Goal: Task Accomplishment & Management: Use online tool/utility

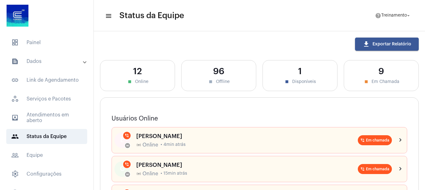
scroll to position [94, 0]
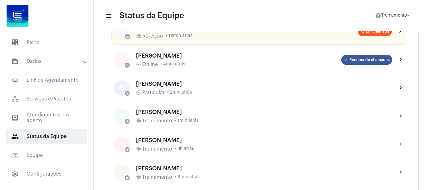
scroll to position [250, 0]
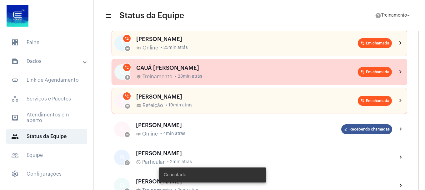
scroll to position [250, 0]
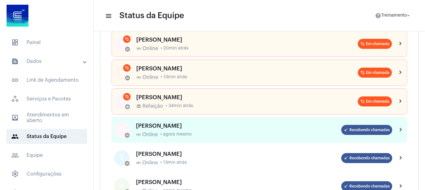
scroll to position [62, 0]
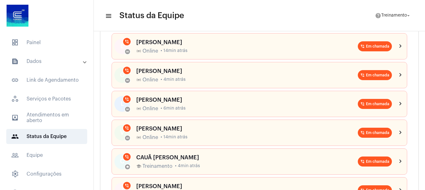
scroll to position [62, 0]
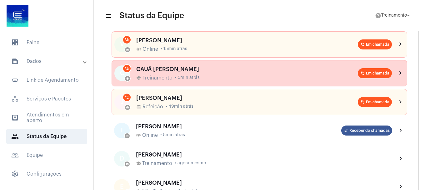
scroll to position [156, 0]
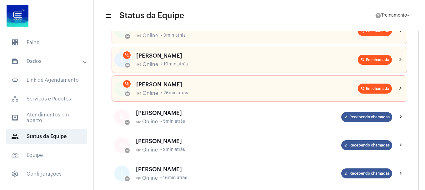
scroll to position [94, 0]
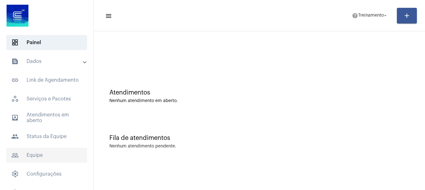
click at [35, 152] on span "people_outline Equipe" at bounding box center [46, 154] width 81 height 15
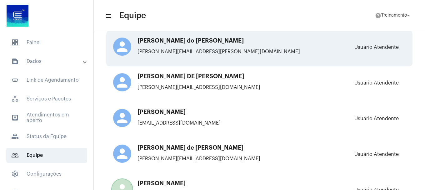
scroll to position [94, 0]
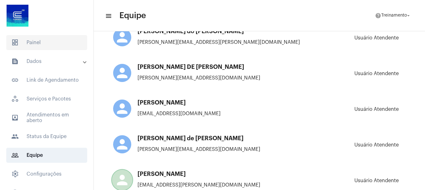
click at [30, 43] on span "dashboard Painel" at bounding box center [46, 42] width 81 height 15
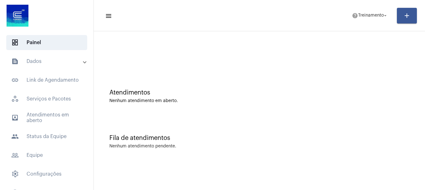
click at [40, 58] on mat-panel-title "text_snippet_outlined Dados" at bounding box center [47, 60] width 72 height 7
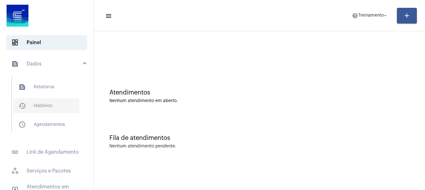
click at [50, 104] on span "history_outlined Histórico" at bounding box center [46, 105] width 66 height 15
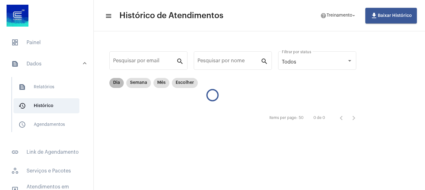
click at [116, 82] on mat-chip "Dia" at bounding box center [116, 83] width 14 height 10
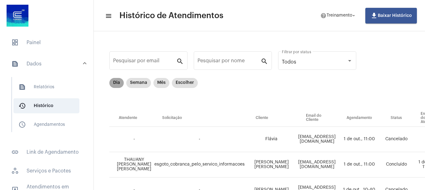
click at [118, 82] on mat-chip "Dia" at bounding box center [116, 83] width 14 height 10
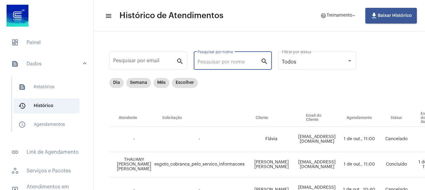
click at [223, 64] on input "Pesquisar por nome" at bounding box center [228, 62] width 63 height 6
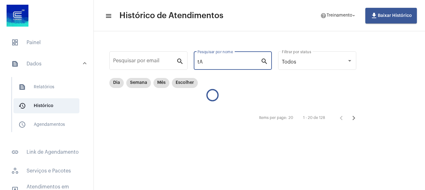
type input "t"
type input "TAI"
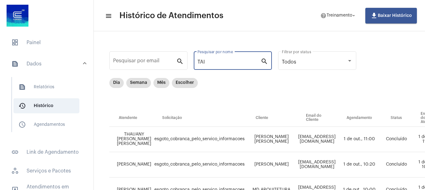
click at [227, 61] on input "TAI" at bounding box center [228, 62] width 63 height 6
drag, startPoint x: 227, startPoint y: 61, endPoint x: 116, endPoint y: 62, distance: 111.5
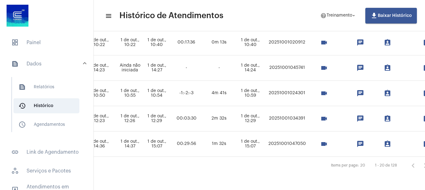
scroll to position [481, 365]
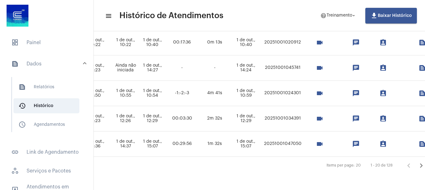
click at [323, 140] on mat-icon "videocam" at bounding box center [319, 143] width 7 height 7
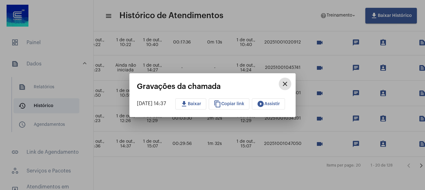
click at [278, 103] on span "play_circle_filled Assistir" at bounding box center [268, 104] width 23 height 4
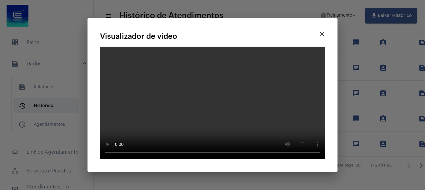
click at [322, 37] on mat-icon "close" at bounding box center [321, 33] width 7 height 7
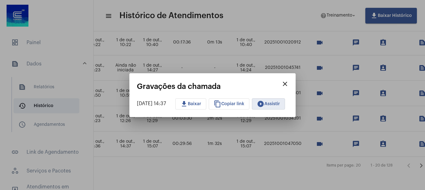
click at [227, 105] on span "content_copy Copiar link" at bounding box center [229, 104] width 31 height 4
click at [289, 82] on mat-icon "close" at bounding box center [284, 83] width 7 height 7
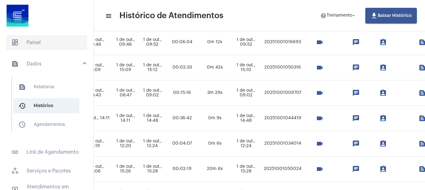
click at [30, 44] on span "dashboard Painel" at bounding box center [46, 42] width 81 height 15
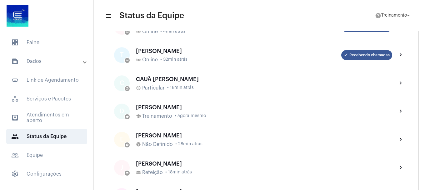
scroll to position [219, 0]
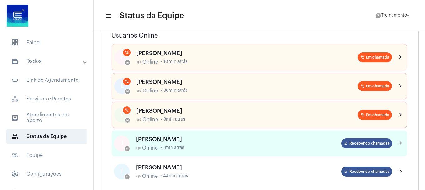
scroll to position [94, 0]
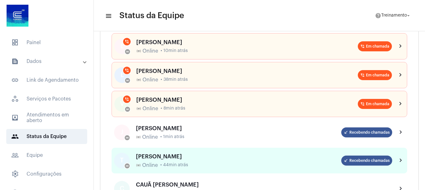
click at [221, 162] on div "online_prediction Online • 44min atrás" at bounding box center [238, 165] width 205 height 6
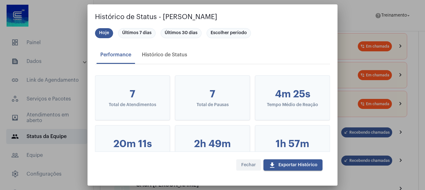
click at [246, 161] on button "Fechar" at bounding box center [248, 164] width 25 height 11
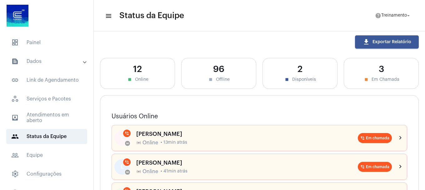
scroll to position [0, 0]
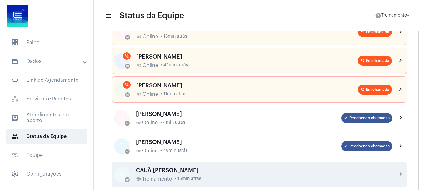
scroll to position [125, 0]
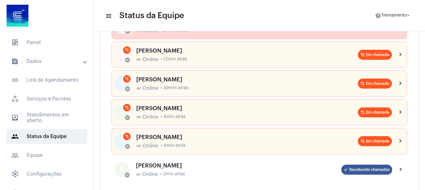
scroll to position [125, 0]
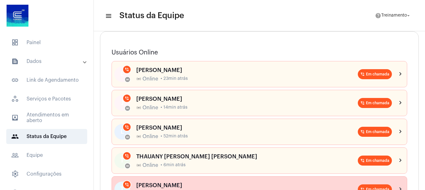
scroll to position [62, 0]
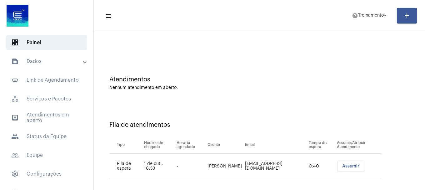
scroll to position [19, 0]
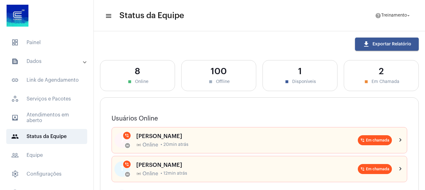
scroll to position [62, 0]
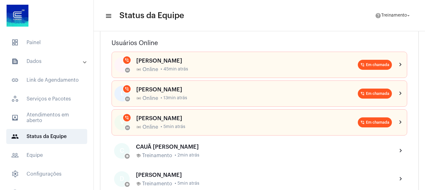
scroll to position [31, 0]
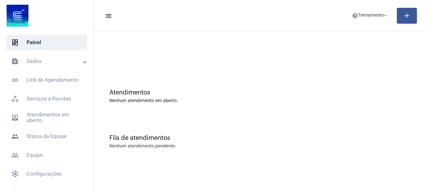
click at [36, 63] on mat-panel-title "text_snippet_outlined Dados" at bounding box center [47, 60] width 72 height 7
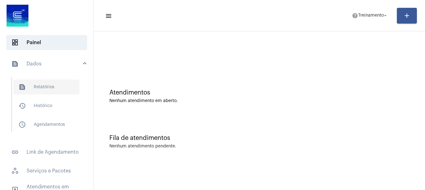
click at [42, 85] on span "text_snippet_outlined Relatórios" at bounding box center [46, 86] width 66 height 15
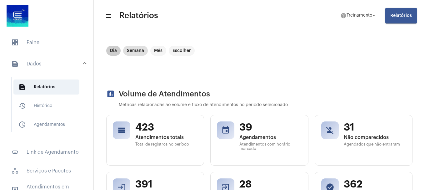
click at [114, 48] on mat-chip "Dia" at bounding box center [113, 51] width 14 height 10
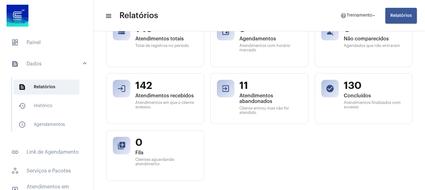
scroll to position [62, 0]
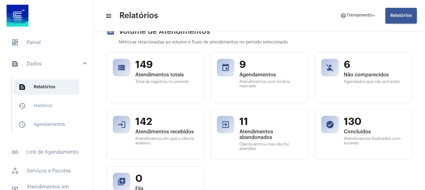
click at [110, 16] on mat-icon "menu" at bounding box center [108, 15] width 6 height 7
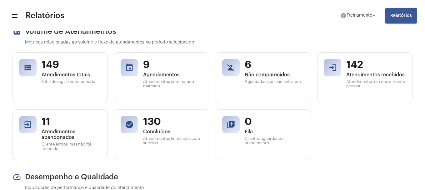
click at [12, 16] on mat-icon "menu" at bounding box center [14, 15] width 6 height 7
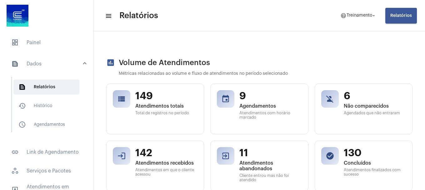
scroll to position [0, 0]
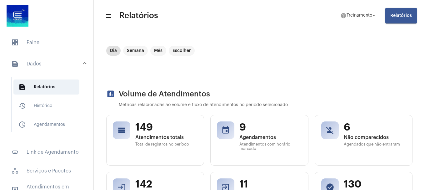
click at [110, 93] on mat-icon "assessment" at bounding box center [110, 93] width 9 height 9
click at [398, 15] on span "Relatórios" at bounding box center [401, 15] width 22 height 4
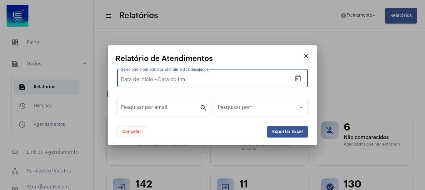
click at [239, 79] on input "text" at bounding box center [200, 80] width 84 height 6
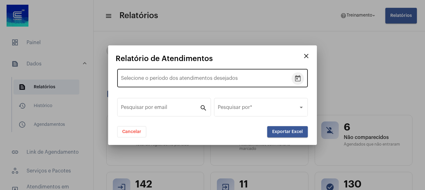
click at [300, 76] on icon "Open calendar" at bounding box center [298, 78] width 6 height 6
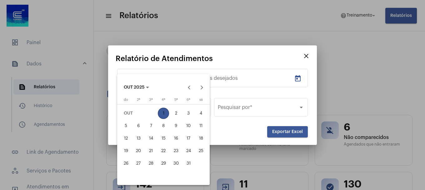
click at [164, 112] on div "1" at bounding box center [163, 112] width 11 height 11
type input "[DATE]"
click at [163, 112] on div "1" at bounding box center [163, 112] width 11 height 11
type input "1/10/2025"
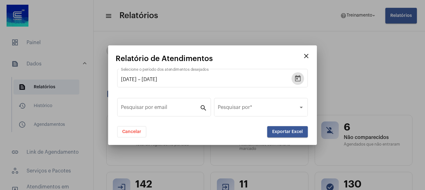
click at [288, 133] on span "Exportar Excel" at bounding box center [287, 131] width 31 height 4
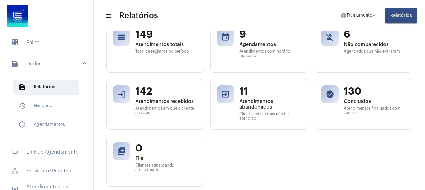
scroll to position [62, 0]
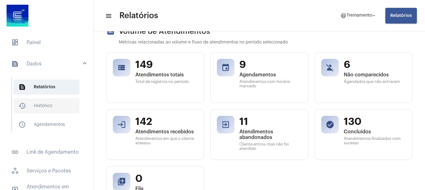
click at [48, 106] on span "history_outlined Histórico" at bounding box center [46, 105] width 66 height 15
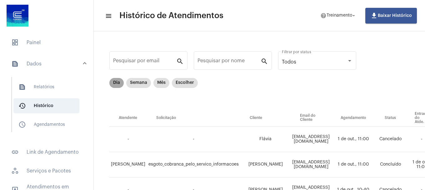
click at [115, 85] on mat-chip "Dia" at bounding box center [116, 83] width 14 height 10
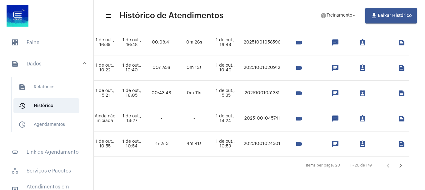
scroll to position [481, 409]
click at [329, 163] on div "Items per page:" at bounding box center [320, 165] width 28 height 4
click at [335, 163] on div "20" at bounding box center [337, 165] width 5 height 4
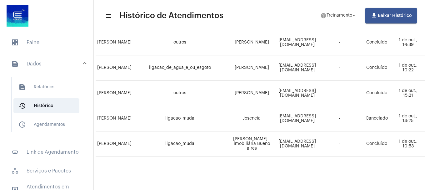
scroll to position [481, 0]
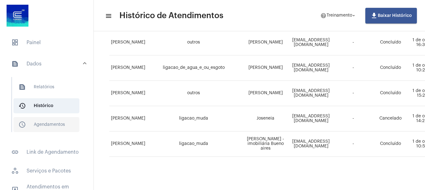
click at [42, 128] on span "schedule_outlined Agendamentos" at bounding box center [46, 124] width 66 height 15
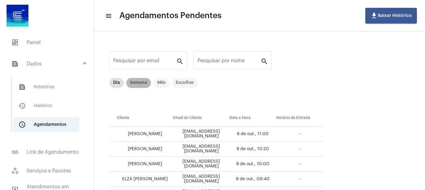
click at [137, 85] on mat-chip "Semana" at bounding box center [138, 83] width 25 height 10
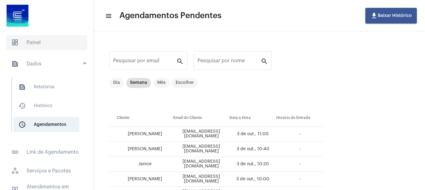
click at [34, 42] on span "dashboard Painel" at bounding box center [46, 42] width 81 height 15
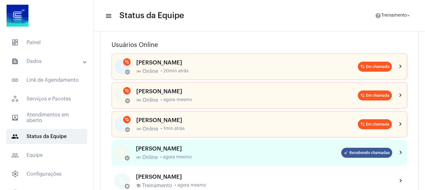
scroll to position [62, 0]
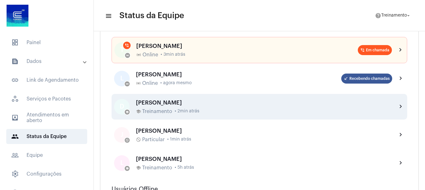
scroll to position [94, 0]
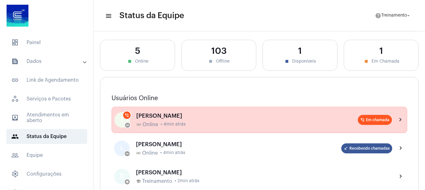
scroll to position [31, 0]
